Goal: Information Seeking & Learning: Learn about a topic

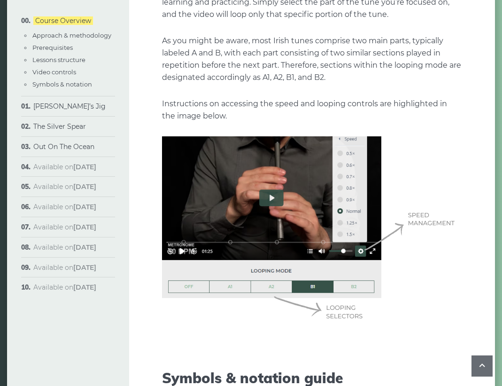
scroll to position [2212, 0]
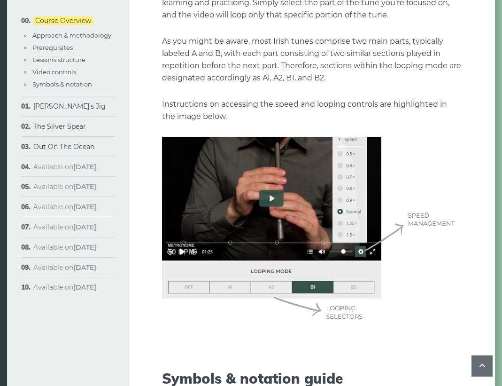
click at [278, 190] on img at bounding box center [312, 231] width 300 height 188
click at [272, 186] on img at bounding box center [312, 231] width 300 height 188
click at [276, 189] on img at bounding box center [312, 231] width 300 height 188
click at [278, 189] on img at bounding box center [312, 231] width 300 height 188
click at [272, 188] on img at bounding box center [312, 231] width 300 height 188
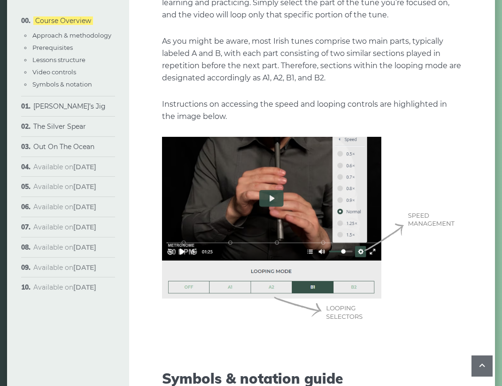
click at [93, 190] on strong "[DATE]" at bounding box center [84, 186] width 23 height 8
click at [107, 189] on li "Available on Oct 22nd" at bounding box center [68, 187] width 94 height 20
click at [97, 172] on li "Available on Oct 15th" at bounding box center [68, 167] width 94 height 20
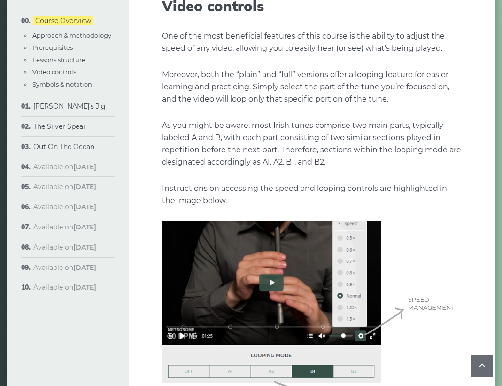
scroll to position [2127, 0]
click at [72, 173] on li "Available on Oct 15th" at bounding box center [68, 167] width 94 height 20
click at [76, 168] on strong "[DATE]" at bounding box center [84, 166] width 23 height 8
click at [77, 163] on strong "[DATE]" at bounding box center [84, 166] width 23 height 8
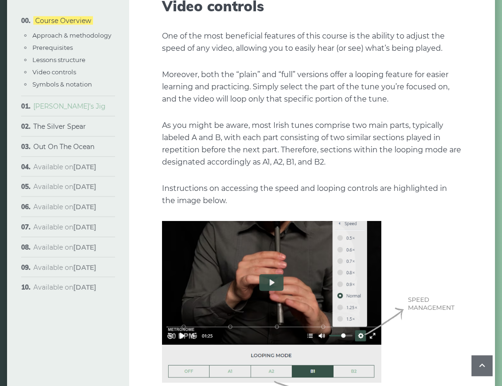
click at [56, 109] on link "[PERSON_NAME]’s Jig" at bounding box center [69, 106] width 72 height 8
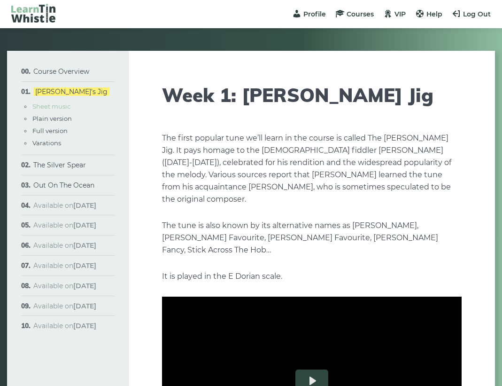
click at [49, 108] on link "Sheet music" at bounding box center [51, 106] width 38 height 8
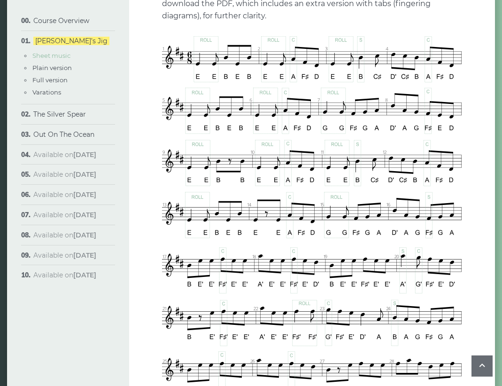
scroll to position [510, 0]
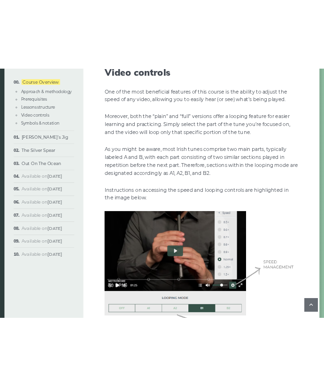
scroll to position [2144, 0]
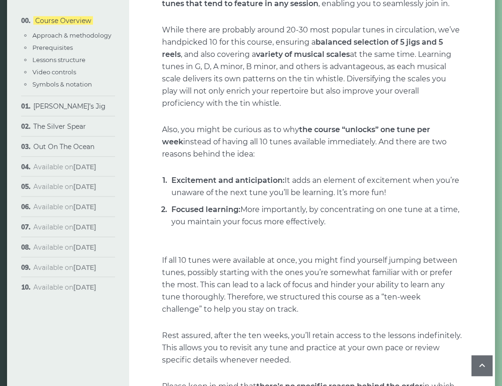
scroll to position [324, 0]
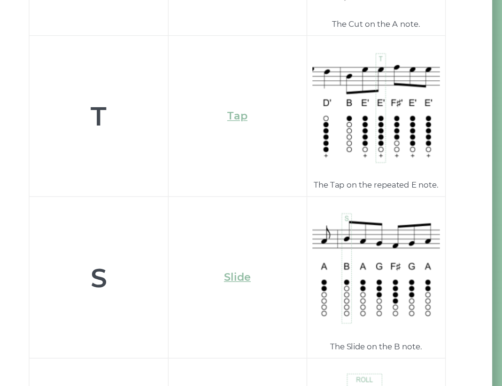
scroll to position [2969, 0]
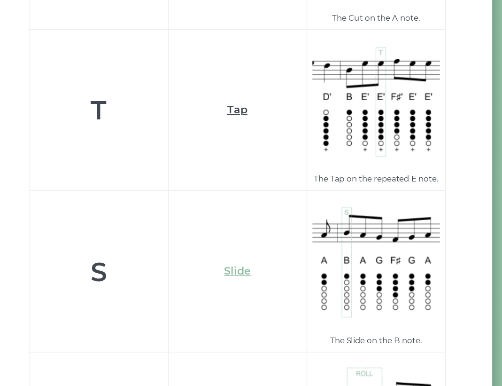
click at [305, 151] on link "Tap" at bounding box center [312, 155] width 15 height 9
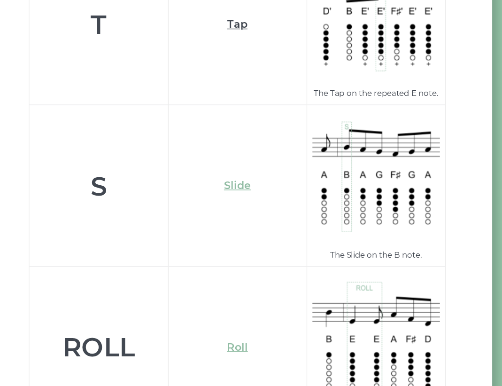
scroll to position [3037, 0]
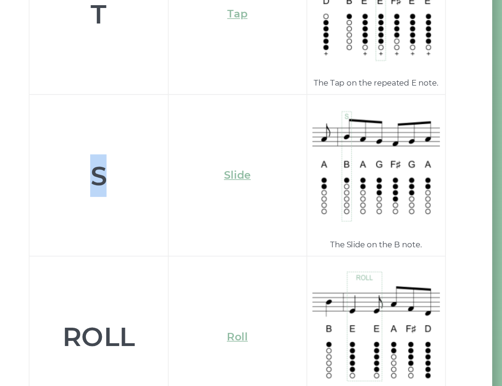
click at [162, 145] on td "S" at bounding box center [212, 203] width 100 height 116
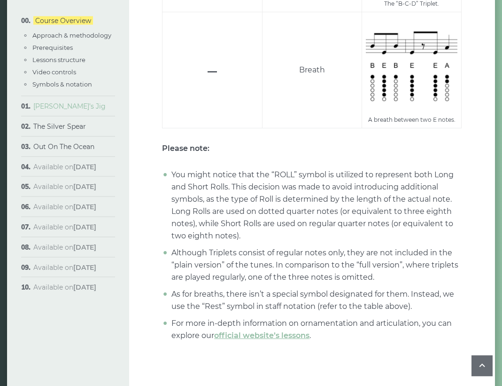
scroll to position [3517, 0]
click at [38, 109] on link "[PERSON_NAME]’s Jig" at bounding box center [69, 106] width 72 height 8
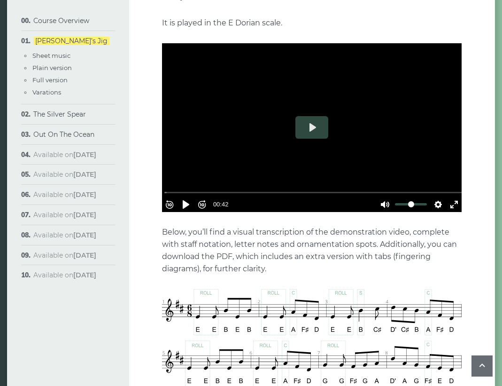
scroll to position [243, 0]
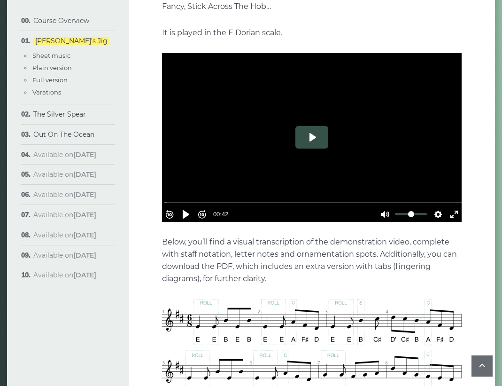
click at [316, 126] on button "Play" at bounding box center [311, 137] width 33 height 23
click at [431, 207] on button "Settings" at bounding box center [438, 214] width 15 height 15
click at [435, 184] on button "Speed Normal" at bounding box center [411, 191] width 65 height 15
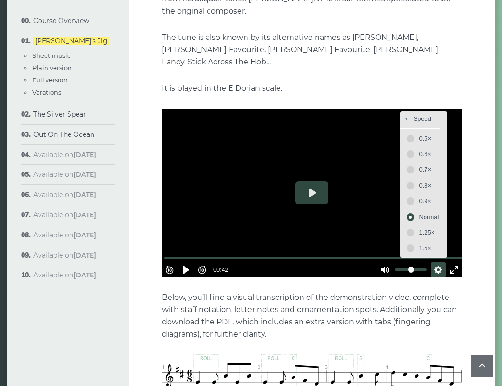
scroll to position [0, 0]
click at [429, 133] on span "0.5×" at bounding box center [429, 138] width 20 height 10
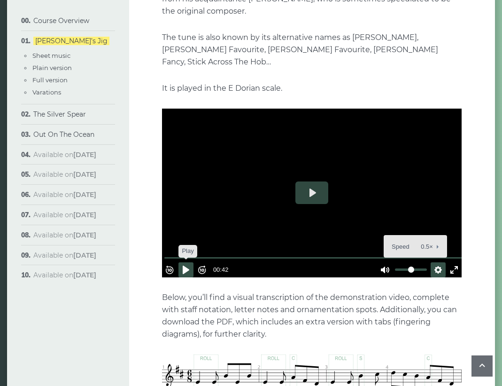
click at [193, 262] on button "Pause Play" at bounding box center [185, 269] width 15 height 15
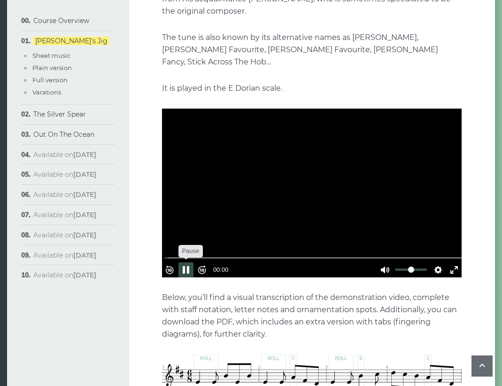
scroll to position [185, 0]
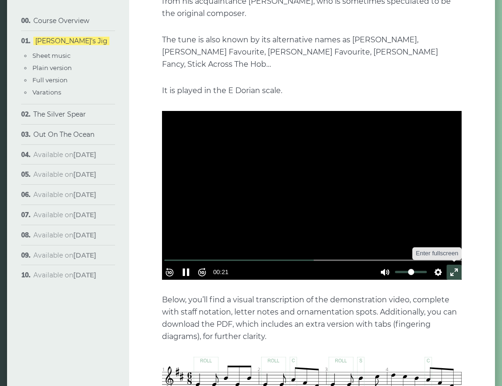
click at [455, 264] on button "Exit fullscreen Enter fullscreen" at bounding box center [454, 271] width 15 height 15
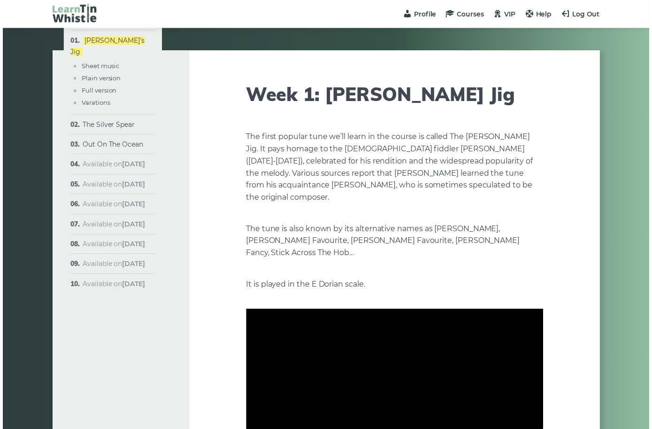
scroll to position [11, 0]
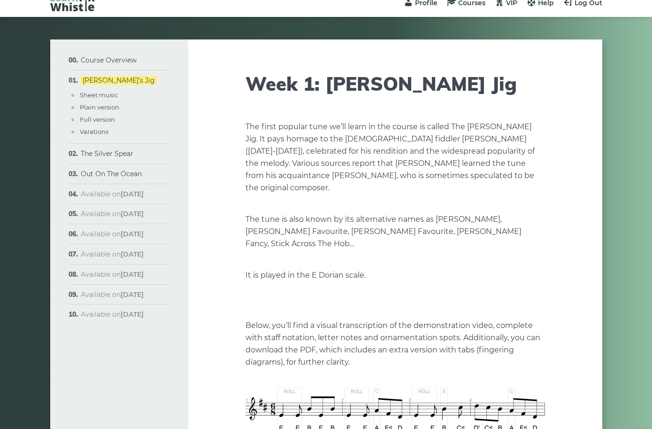
click at [394, 385] on div "Rewind 10s Pause Play Forward 10s % buffered 00:00 00:34 Unmute Mute Settings C…" at bounding box center [396, 364] width 300 height 40
click at [437, 216] on div at bounding box center [396, 300] width 300 height 169
click at [414, 216] on div at bounding box center [396, 300] width 300 height 169
click at [350, 231] on div at bounding box center [396, 300] width 300 height 169
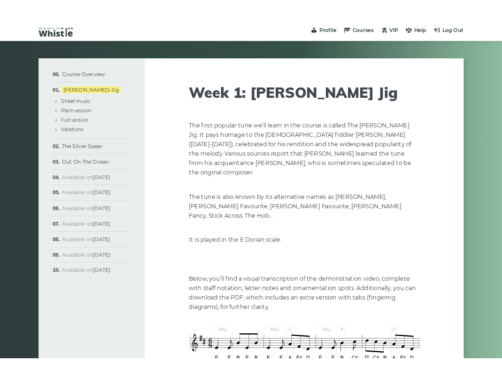
scroll to position [185, 0]
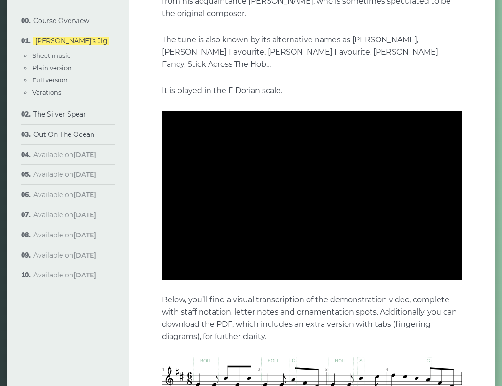
type input "****"
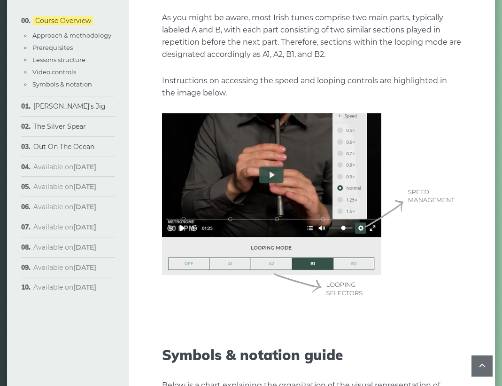
scroll to position [2239, 0]
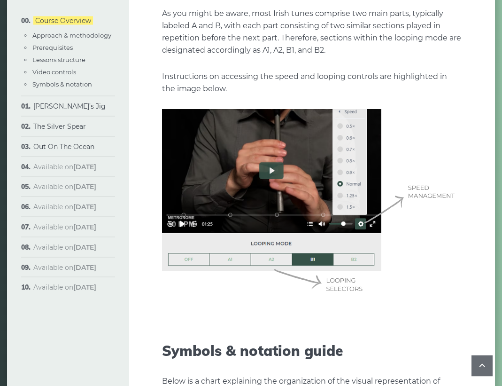
click at [234, 246] on img at bounding box center [312, 203] width 300 height 188
click at [237, 244] on img at bounding box center [312, 203] width 300 height 188
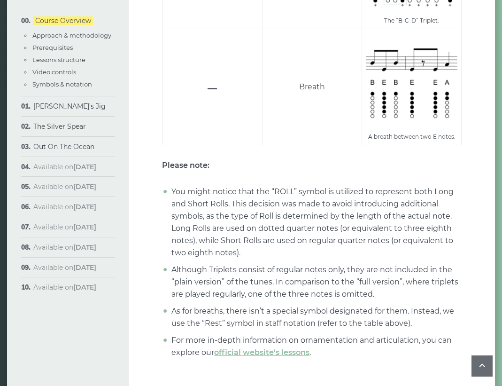
scroll to position [3517, 0]
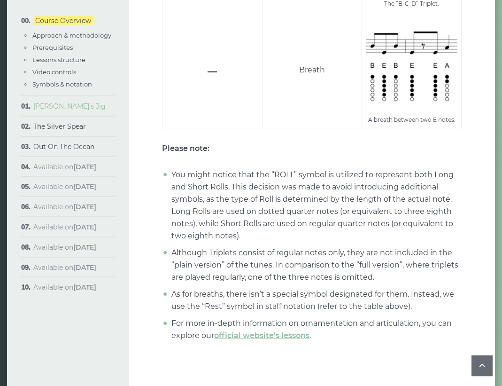
click at [71, 108] on link "[PERSON_NAME]’s Jig" at bounding box center [69, 106] width 72 height 8
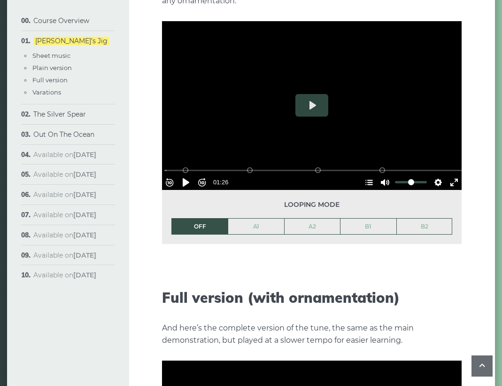
scroll to position [1088, 0]
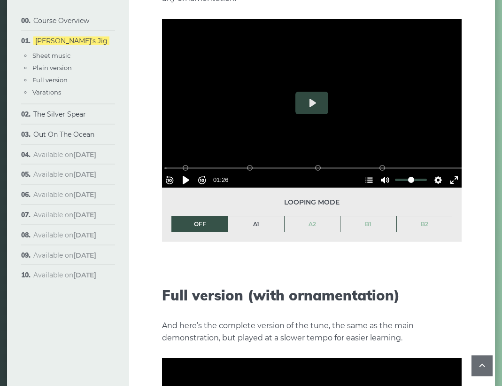
click at [256, 216] on link "A1" at bounding box center [256, 224] width 56 height 16
click at [256, 216] on li "A1" at bounding box center [256, 224] width 56 height 17
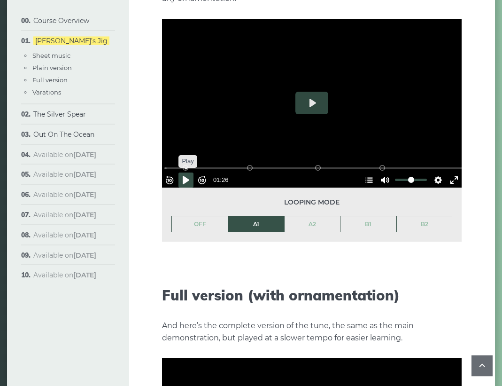
click at [192, 173] on button "Pause Play" at bounding box center [185, 180] width 15 height 15
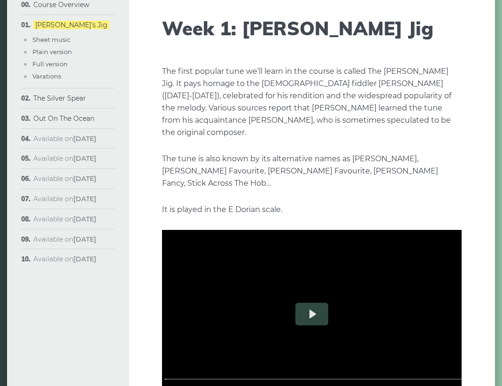
scroll to position [80, 0]
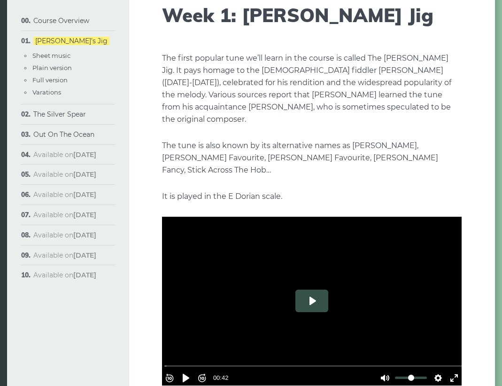
click at [314, 289] on button "Play" at bounding box center [311, 300] width 33 height 23
type input "*****"
click at [193, 370] on button "Pause Play" at bounding box center [185, 377] width 15 height 15
type input "*****"
click at [35, 93] on link "Varations" at bounding box center [46, 92] width 29 height 8
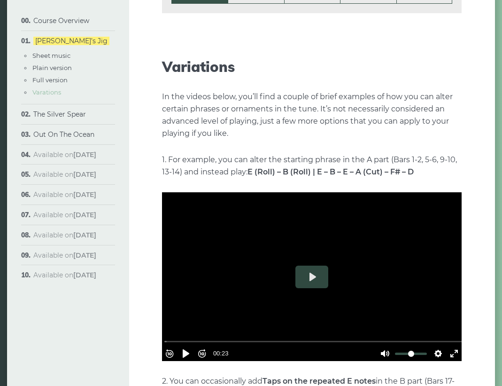
scroll to position [1681, 0]
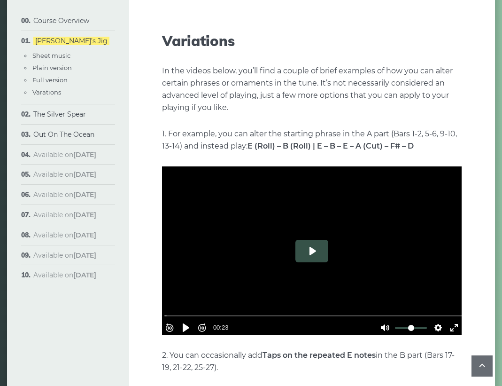
click at [313, 243] on button "Play" at bounding box center [311, 250] width 33 height 23
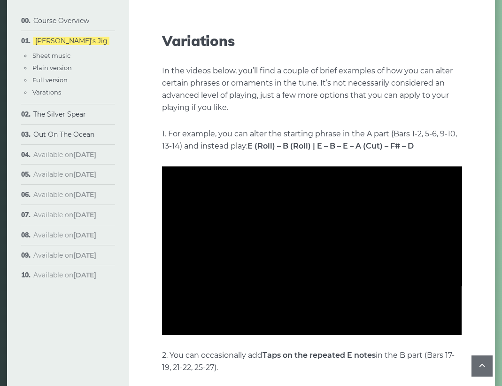
type input "***"
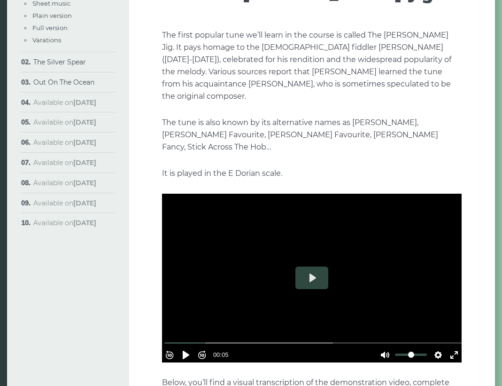
scroll to position [0, 0]
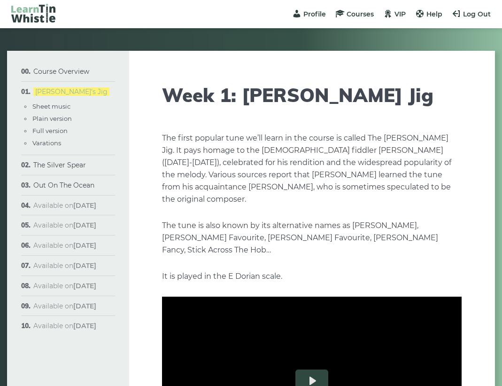
click at [62, 87] on link "[PERSON_NAME]’s Jig" at bounding box center [71, 91] width 76 height 8
click at [66, 119] on link "Plain version" at bounding box center [51, 119] width 39 height 8
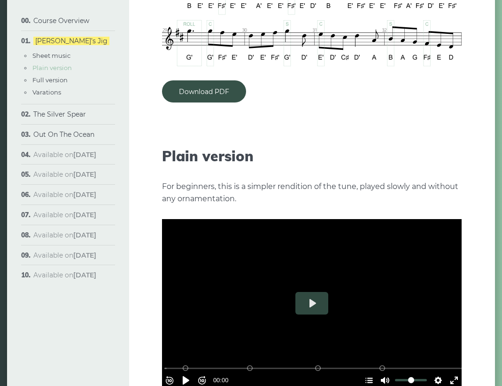
scroll to position [1004, 0]
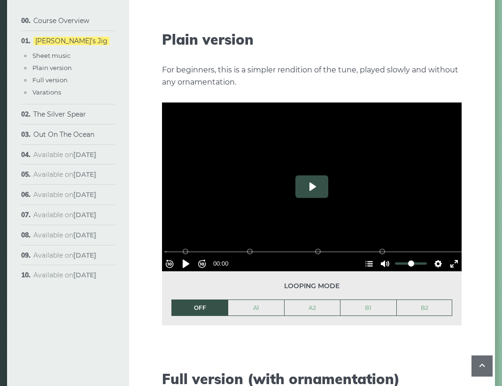
click at [313, 175] on button "Play" at bounding box center [311, 186] width 33 height 23
click at [314, 175] on button "Play" at bounding box center [311, 186] width 33 height 23
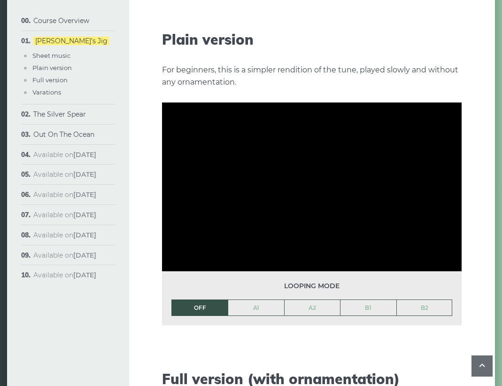
type input "***"
